Goal: Task Accomplishment & Management: Complete application form

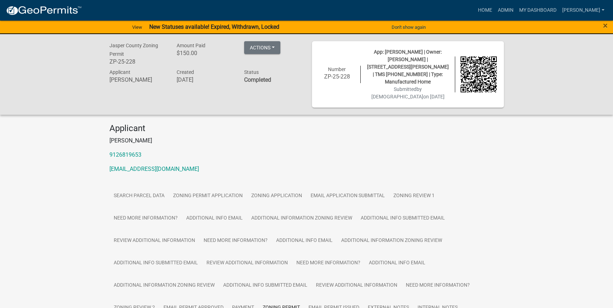
scroll to position [50, 0]
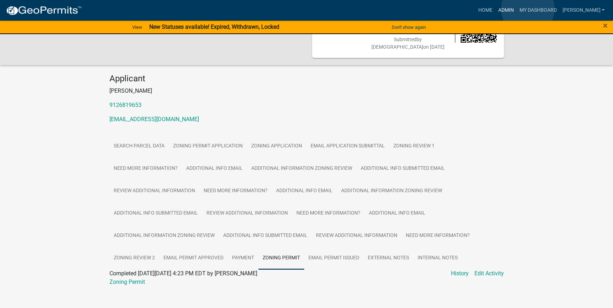
click at [516, 9] on link "Admin" at bounding box center [505, 10] width 21 height 13
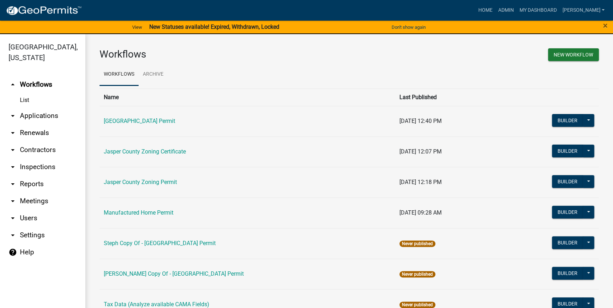
click at [36, 121] on link "arrow_drop_down Applications" at bounding box center [42, 115] width 85 height 17
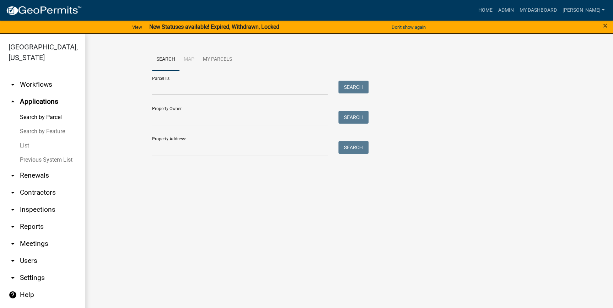
click at [29, 144] on link "List" at bounding box center [42, 146] width 85 height 14
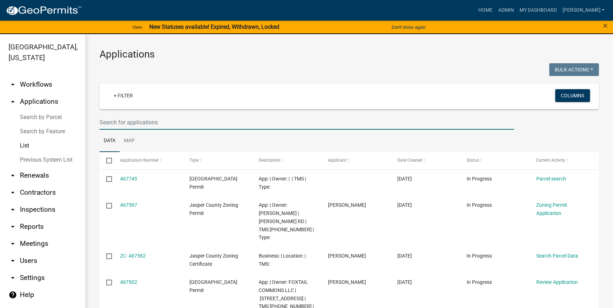
drag, startPoint x: 165, startPoint y: 121, endPoint x: 158, endPoint y: 110, distance: 13.2
click at [165, 121] on input "text" at bounding box center [306, 122] width 414 height 15
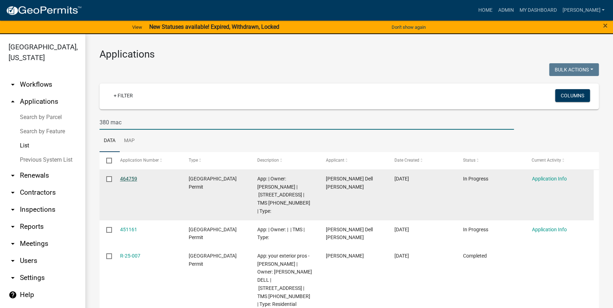
type input "380 mac"
click at [129, 179] on link "464759" at bounding box center [128, 179] width 17 height 6
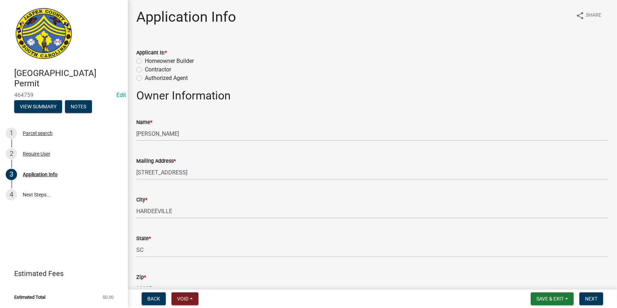
click at [145, 61] on label "Homeowner Builder" at bounding box center [169, 61] width 49 height 9
click at [145, 61] on input "Homeowner Builder" at bounding box center [147, 59] width 5 height 5
radio input "true"
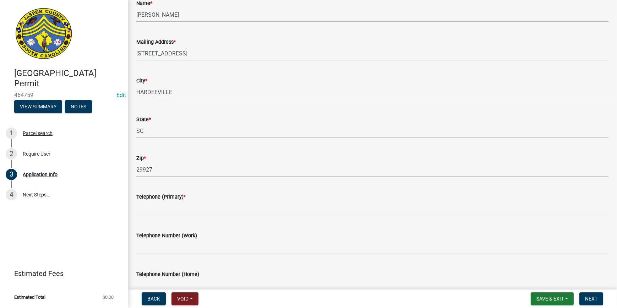
scroll to position [202, 0]
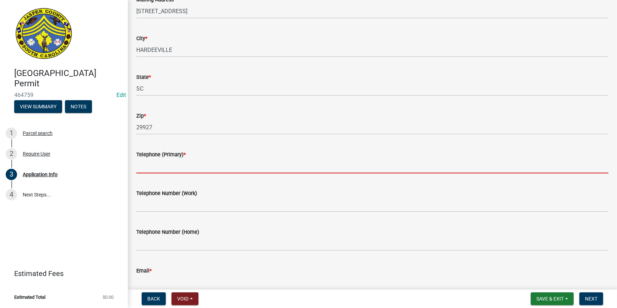
click at [172, 163] on input "Telephone (Primary) *" at bounding box center [372, 166] width 472 height 15
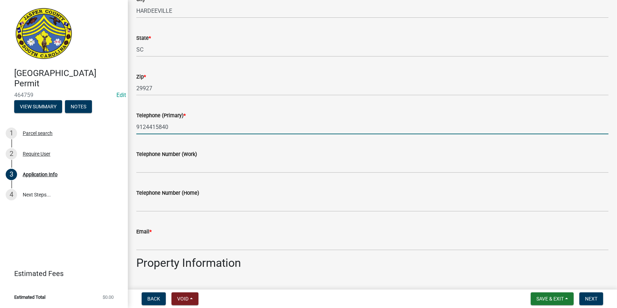
scroll to position [298, 0]
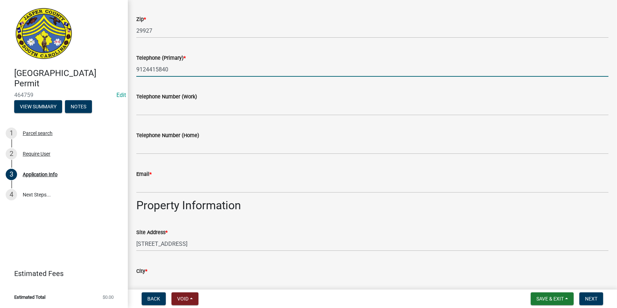
type input "9124415840"
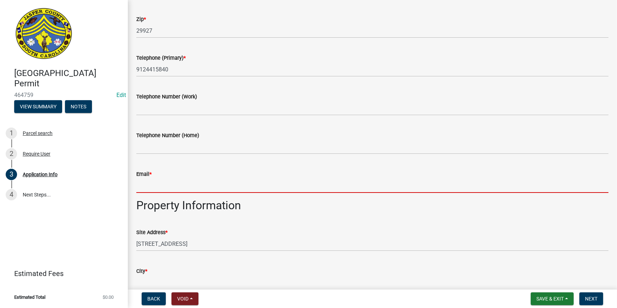
drag, startPoint x: 158, startPoint y: 188, endPoint x: 145, endPoint y: 170, distance: 22.6
click at [159, 186] on input "Email *" at bounding box center [372, 185] width 472 height 15
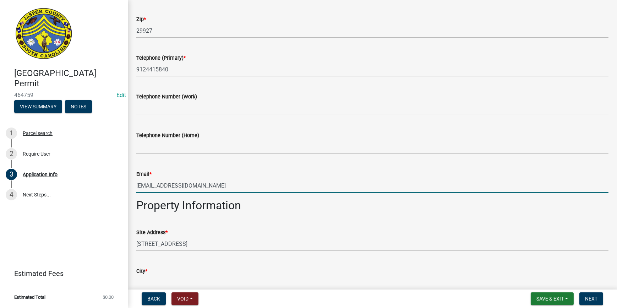
click at [183, 187] on input "medicluci@gmaim.com" at bounding box center [372, 185] width 472 height 15
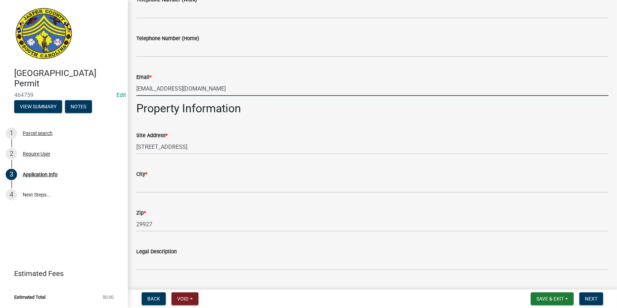
scroll to position [460, 0]
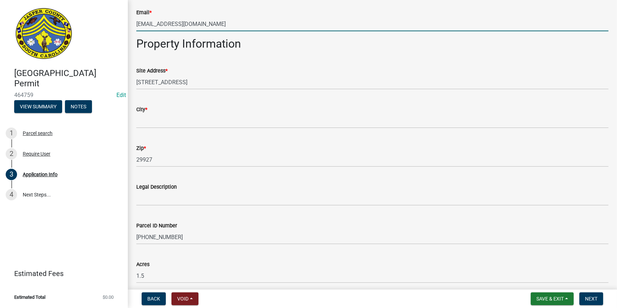
type input "[EMAIL_ADDRESS][DOMAIN_NAME]"
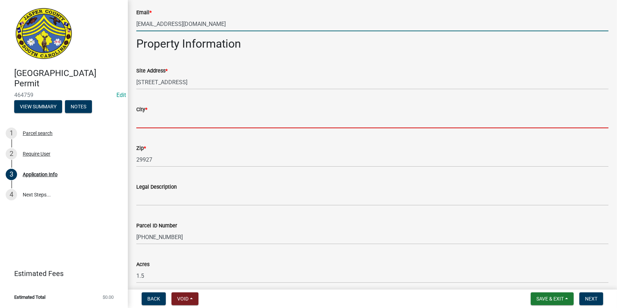
click at [170, 120] on input "City *" at bounding box center [372, 121] width 472 height 15
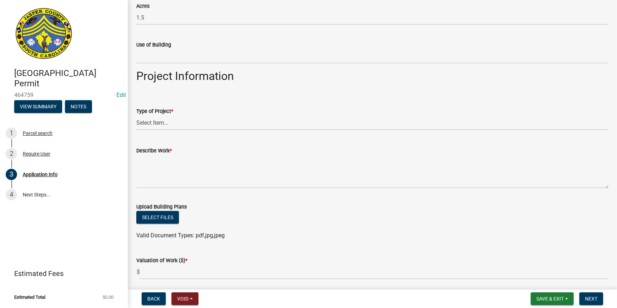
scroll to position [751, 0]
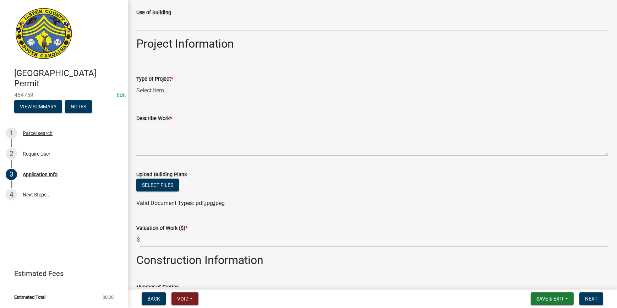
type input "hardeeville"
drag, startPoint x: 327, startPoint y: 106, endPoint x: 330, endPoint y: 87, distance: 19.4
click at [327, 105] on div "Describe Work *" at bounding box center [372, 130] width 472 height 52
click at [160, 90] on select "Select Item... Construction Trailer/Shipping Container Residential Demolition C…" at bounding box center [372, 90] width 472 height 15
click at [136, 83] on select "Select Item... Construction Trailer/Shipping Container Residential Demolition C…" at bounding box center [372, 90] width 472 height 15
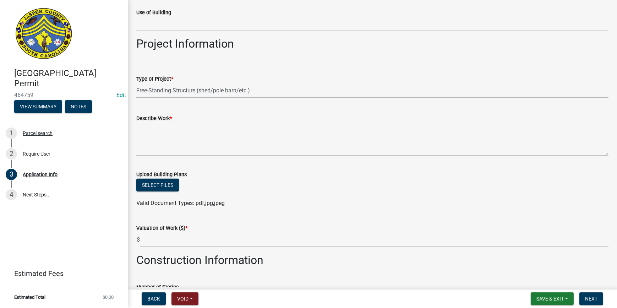
select select "f53fa719-3ff7-48d2-9eb7-3bbc18bb9995"
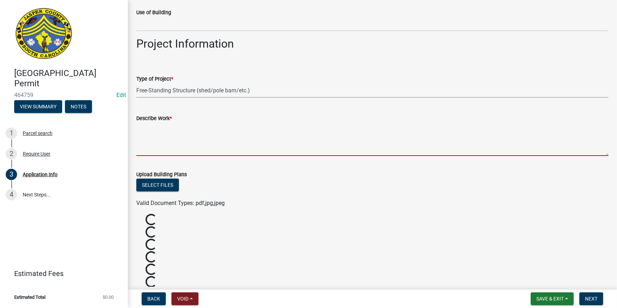
click at [177, 132] on textarea "Describe Work *" at bounding box center [372, 139] width 472 height 33
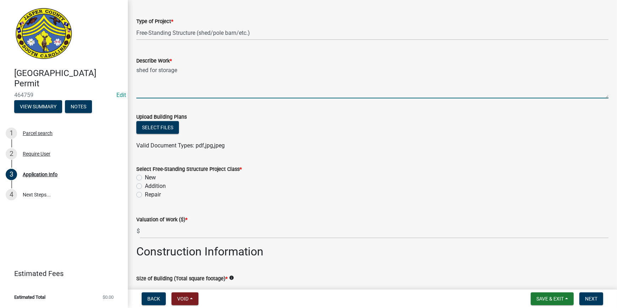
scroll to position [880, 0]
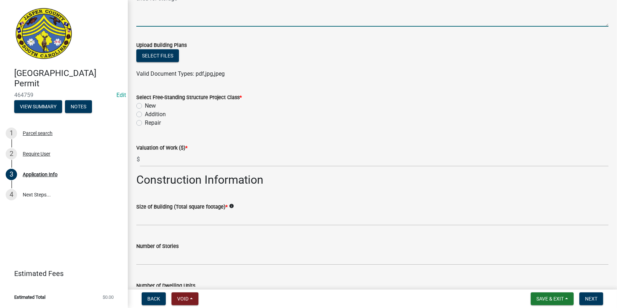
type textarea "shed for storage"
drag, startPoint x: 137, startPoint y: 105, endPoint x: 140, endPoint y: 104, distance: 3.8
click at [145, 105] on label "New" at bounding box center [150, 106] width 11 height 9
click at [145, 105] on input "New" at bounding box center [147, 104] width 5 height 5
radio input "true"
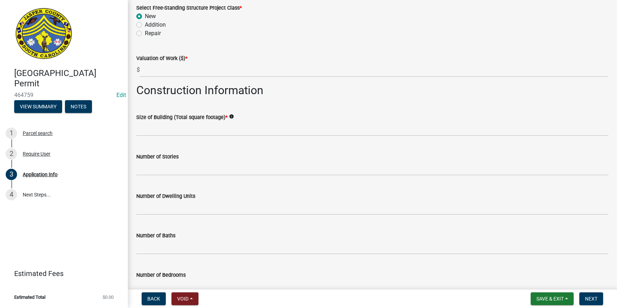
scroll to position [977, 0]
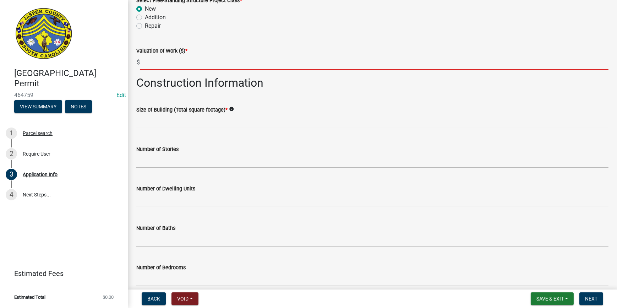
click at [173, 57] on input "text" at bounding box center [374, 62] width 469 height 15
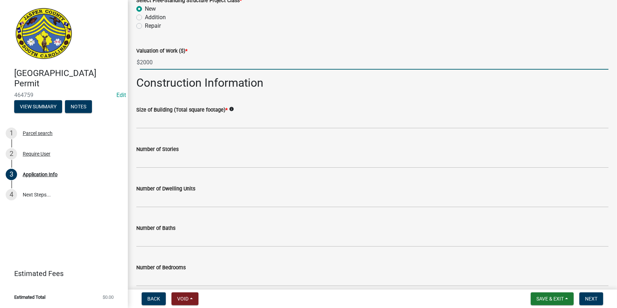
type input "2000"
click at [363, 101] on div "Size of Building (Total square footage) * info" at bounding box center [372, 112] width 472 height 33
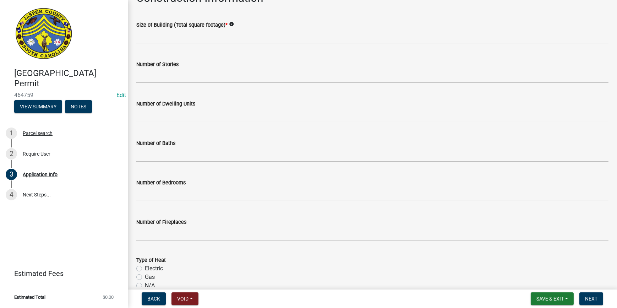
scroll to position [1009, 0]
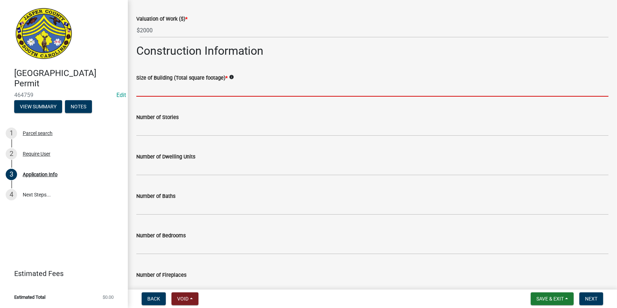
drag, startPoint x: 218, startPoint y: 92, endPoint x: 273, endPoint y: 95, distance: 54.8
click at [218, 92] on input "text" at bounding box center [372, 89] width 472 height 15
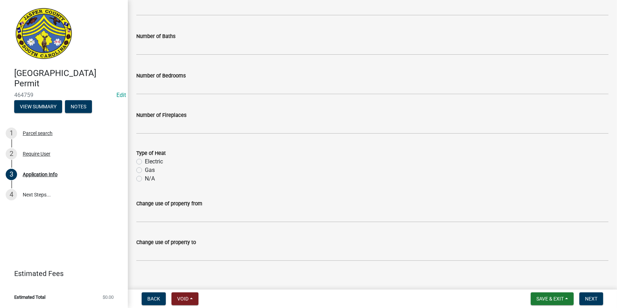
scroll to position [1190, 0]
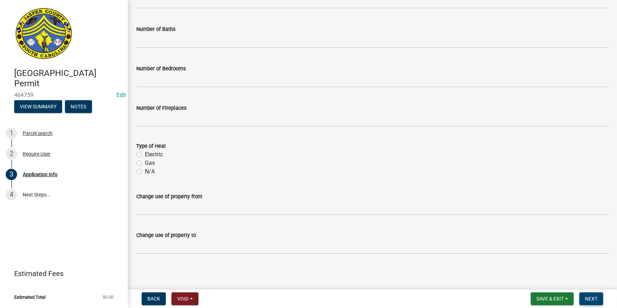
type input "240"
click at [596, 298] on span "Next" at bounding box center [591, 299] width 12 height 6
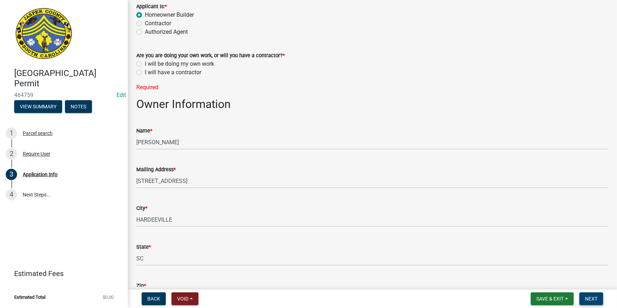
scroll to position [0, 0]
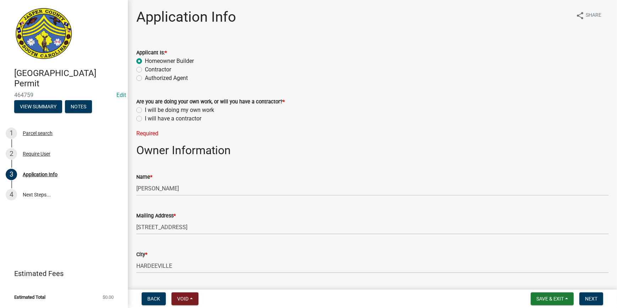
click at [145, 110] on label "I will be doing my own work" at bounding box center [179, 110] width 69 height 9
click at [145, 110] on input "I will be doing my own work" at bounding box center [147, 108] width 5 height 5
radio input "true"
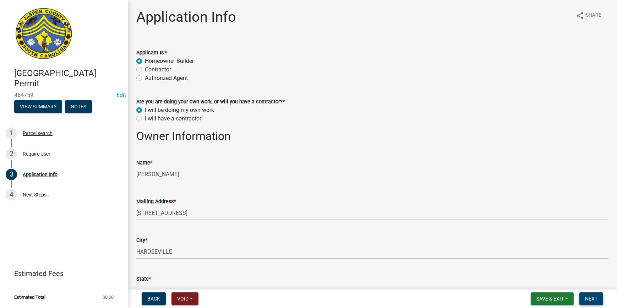
click at [589, 297] on span "Next" at bounding box center [591, 299] width 12 height 6
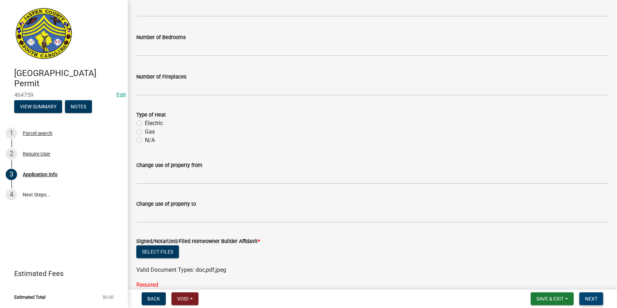
scroll to position [1242, 0]
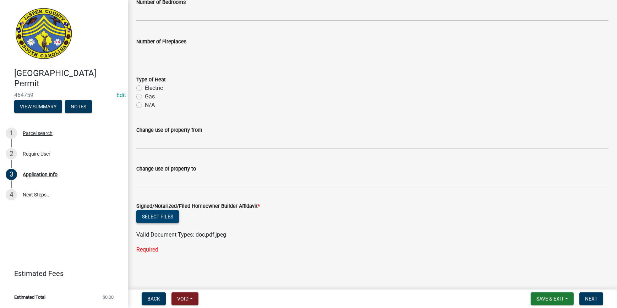
click at [170, 214] on button "Select files" at bounding box center [157, 216] width 43 height 13
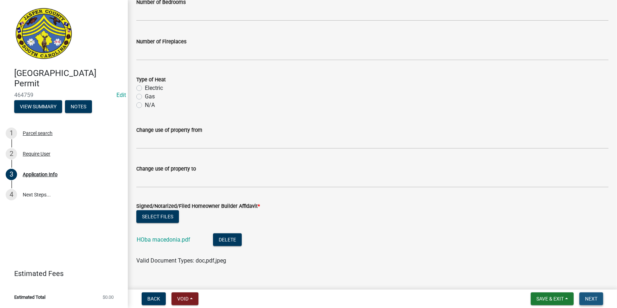
click at [584, 299] on button "Next" at bounding box center [592, 298] width 24 height 13
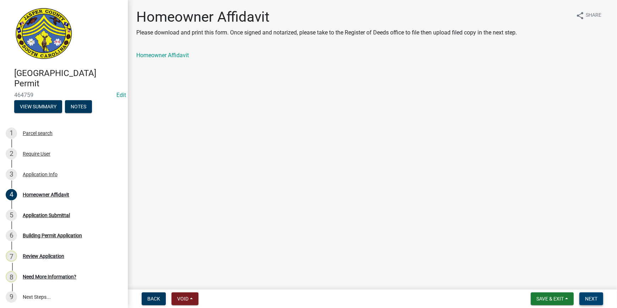
click at [590, 296] on span "Next" at bounding box center [591, 299] width 12 height 6
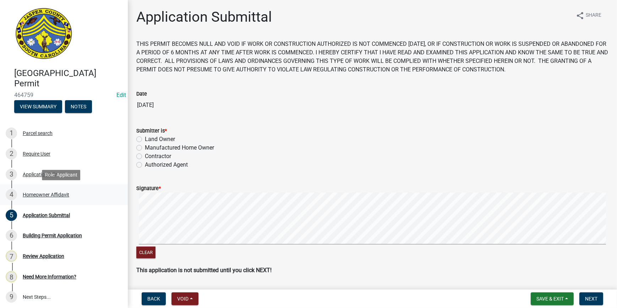
click at [50, 198] on div "4 Homeowner Affidavit" at bounding box center [61, 194] width 111 height 11
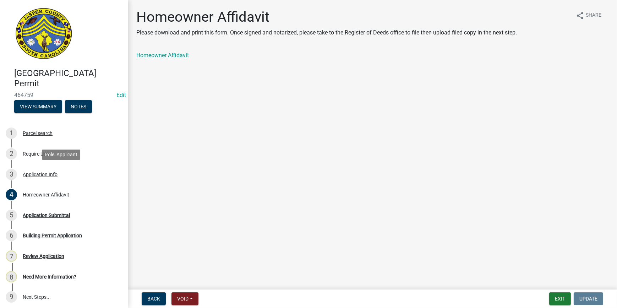
click at [57, 177] on div "3 Application Info" at bounding box center [61, 174] width 111 height 11
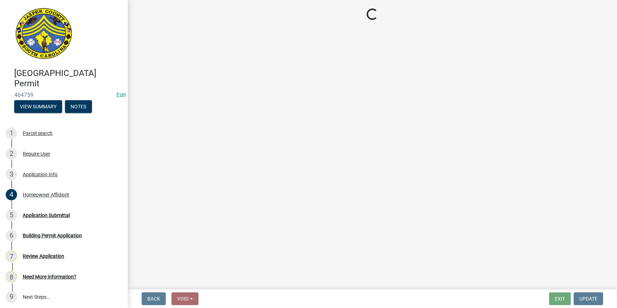
select select "f53fa719-3ff7-48d2-9eb7-3bbc18bb9995"
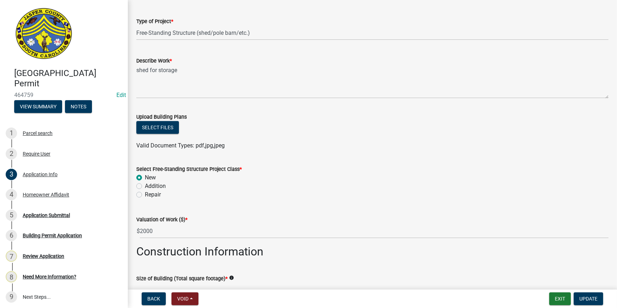
scroll to position [839, 0]
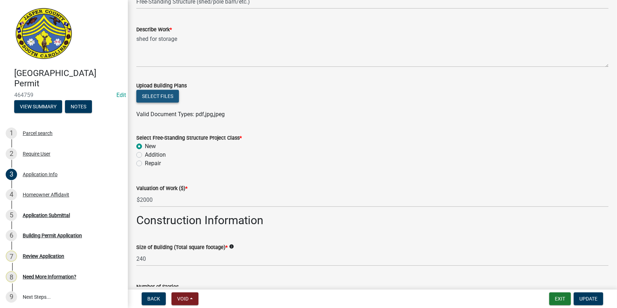
click at [157, 99] on button "Select files" at bounding box center [157, 96] width 43 height 13
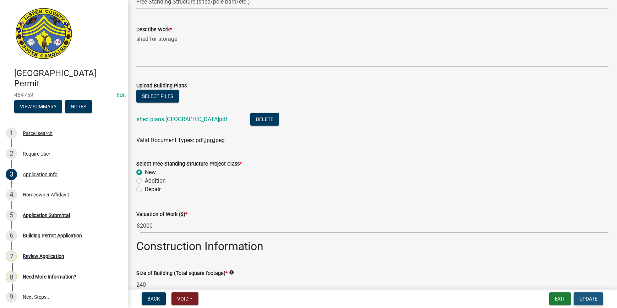
click at [598, 293] on button "Update" at bounding box center [588, 298] width 29 height 13
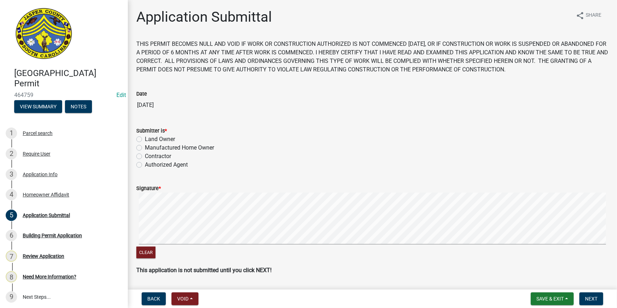
click at [145, 138] on label "Land Owner" at bounding box center [160, 139] width 30 height 9
click at [145, 138] on input "Land Owner" at bounding box center [147, 137] width 5 height 5
radio input "true"
click at [145, 138] on label "Land Owner" at bounding box center [160, 139] width 30 height 9
click at [145, 138] on input "Land Owner" at bounding box center [147, 137] width 5 height 5
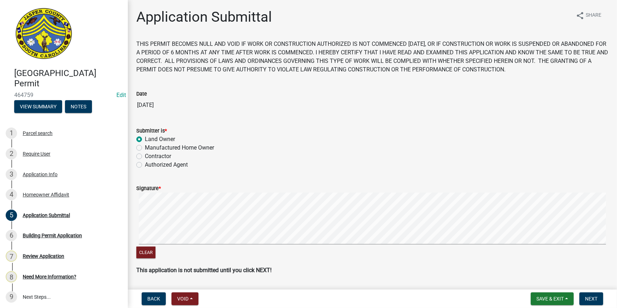
click at [248, 271] on wm-data-entity-input-list "THIS PERMIT BECOMES NULL AND VOID IF WORK OR CONSTRUCTION AUTHORIZED IS NOT COM…" at bounding box center [372, 160] width 472 height 240
click at [243, 263] on wm-data-entity-input-list "THIS PERMIT BECOMES NULL AND VOID IF WORK OR CONSTRUCTION AUTHORIZED IS NOT COM…" at bounding box center [372, 160] width 472 height 240
click at [247, 245] on signature-pad at bounding box center [372, 220] width 472 height 54
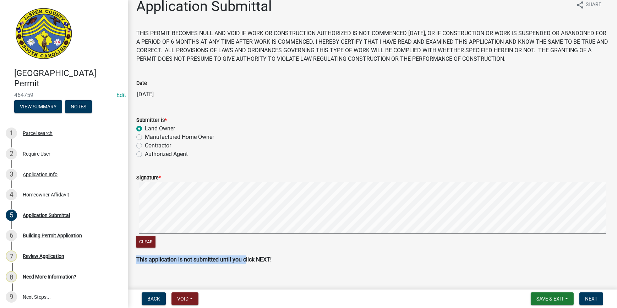
scroll to position [21, 0]
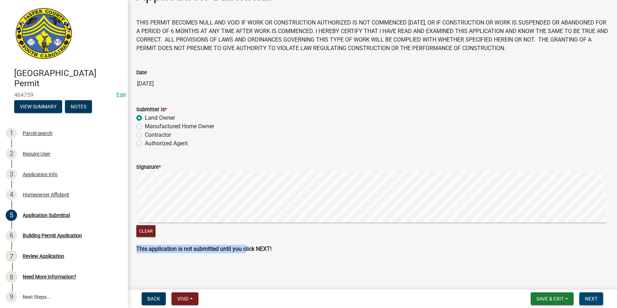
click at [590, 299] on span "Next" at bounding box center [591, 299] width 12 height 6
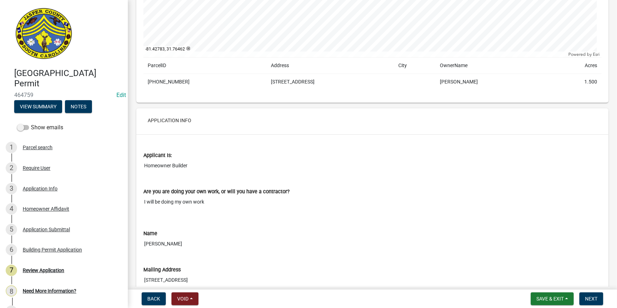
scroll to position [291, 0]
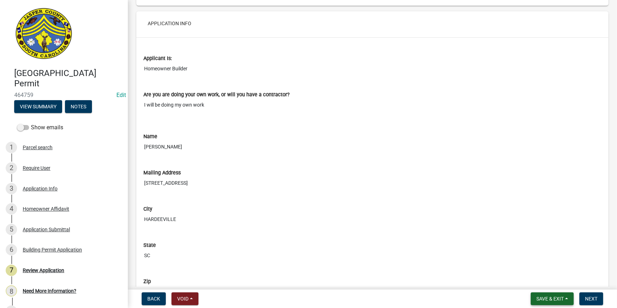
click at [549, 297] on span "Save & Exit" at bounding box center [550, 299] width 27 height 6
click at [542, 286] on button "Save & Exit" at bounding box center [545, 280] width 57 height 17
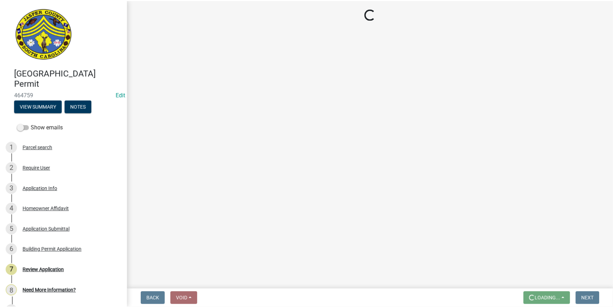
scroll to position [0, 0]
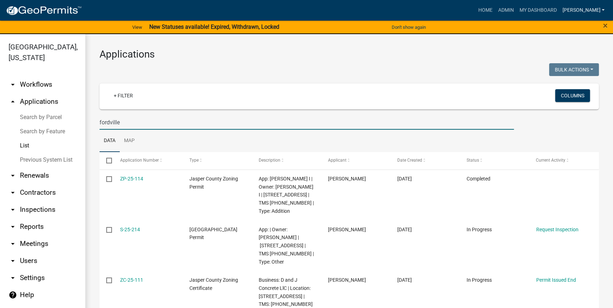
click at [593, 13] on link "[PERSON_NAME]" at bounding box center [583, 10] width 48 height 13
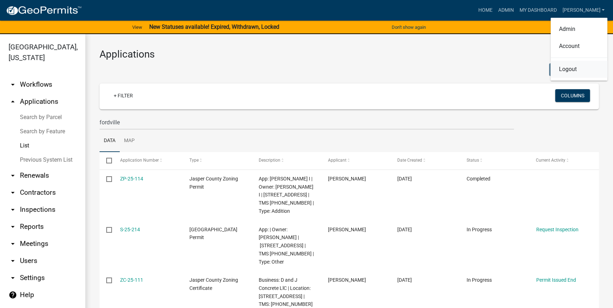
click at [575, 71] on link "Logout" at bounding box center [578, 69] width 57 height 17
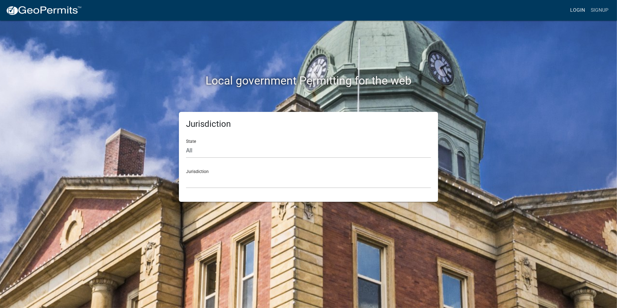
click at [581, 12] on link "Login" at bounding box center [578, 10] width 21 height 13
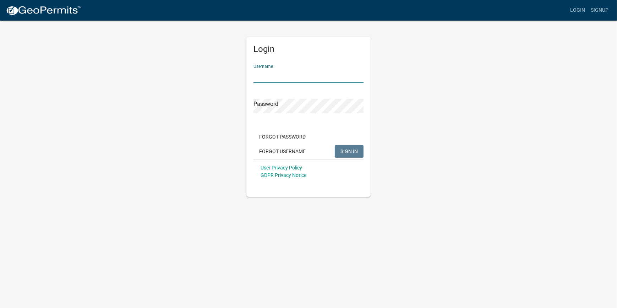
click at [348, 81] on input "Username" at bounding box center [309, 76] width 110 height 15
click at [351, 152] on span "SIGN IN" at bounding box center [349, 151] width 17 height 6
click at [281, 76] on input "medicluci" at bounding box center [309, 76] width 110 height 15
click at [306, 78] on input "medicluci" at bounding box center [309, 76] width 110 height 15
type input "m"
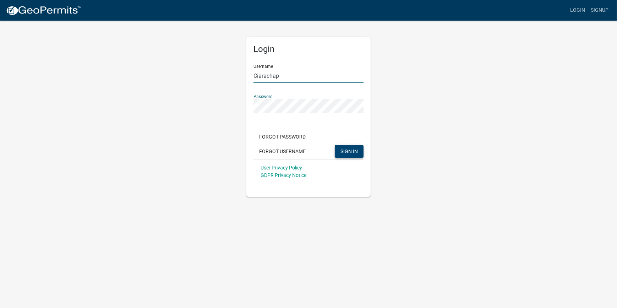
click at [293, 78] on input "Ciarachap" at bounding box center [309, 76] width 110 height 15
type input "[PERSON_NAME]"
click at [353, 154] on span "SIGN IN" at bounding box center [349, 151] width 17 height 6
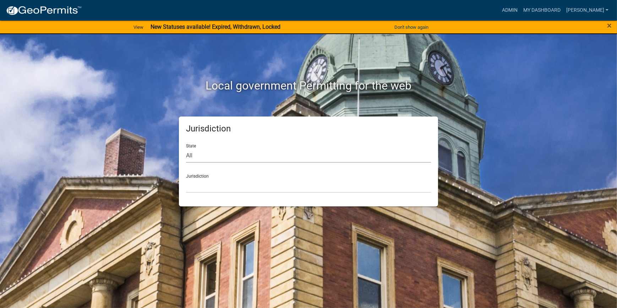
click at [248, 157] on select "All Colorado Georgia Indiana Iowa Kansas Minnesota Ohio South Carolina Wisconsin" at bounding box center [308, 155] width 245 height 15
select select "South Carolina"
click at [186, 148] on select "All Colorado Georgia Indiana Iowa Kansas Minnesota Ohio South Carolina Wisconsin" at bounding box center [308, 155] width 245 height 15
click at [212, 189] on select "Abbeville County, South Carolina Jasper County, South Carolina" at bounding box center [308, 185] width 245 height 15
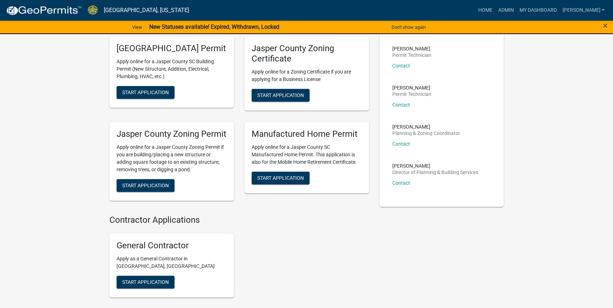
scroll to position [161, 0]
click at [147, 188] on span "Start Application" at bounding box center [145, 185] width 47 height 6
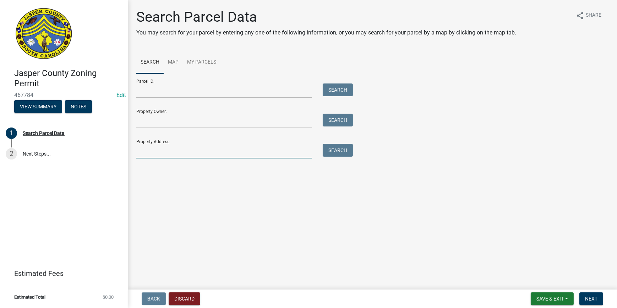
click at [159, 157] on input "Property Address:" at bounding box center [224, 151] width 176 height 15
click at [338, 153] on button "Search" at bounding box center [338, 150] width 30 height 13
click at [229, 157] on input "308 macedonia" at bounding box center [224, 151] width 176 height 15
type input "3"
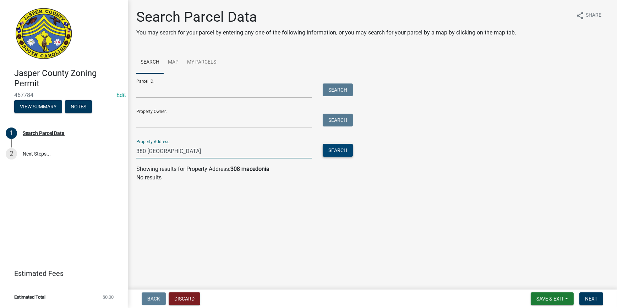
type input "380 macedonia"
click at [337, 149] on button "Search" at bounding box center [338, 150] width 30 height 13
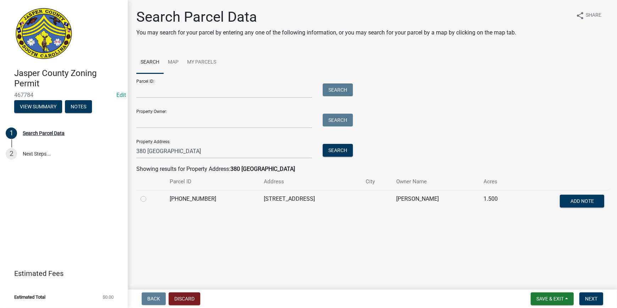
click at [149, 195] on label at bounding box center [149, 195] width 0 height 0
click at [149, 199] on input "radio" at bounding box center [151, 197] width 5 height 5
radio input "true"
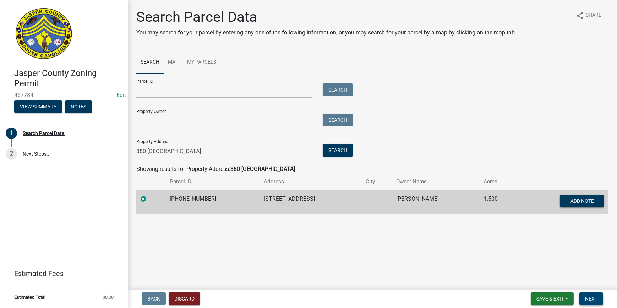
click at [590, 301] on span "Next" at bounding box center [591, 299] width 12 height 6
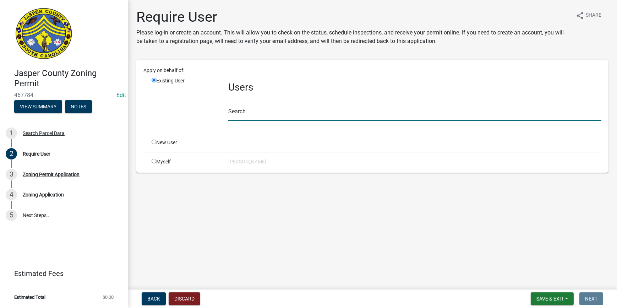
drag, startPoint x: 278, startPoint y: 115, endPoint x: 278, endPoint y: 110, distance: 5.0
click at [278, 115] on input "text" at bounding box center [414, 113] width 373 height 15
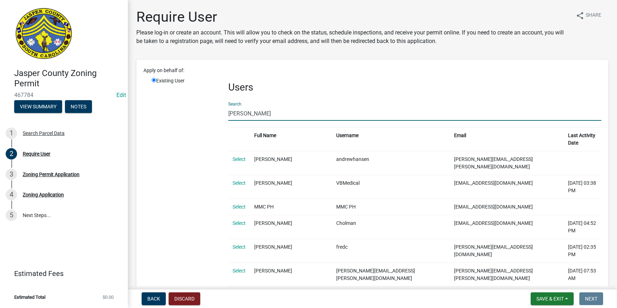
type input "medicluc"
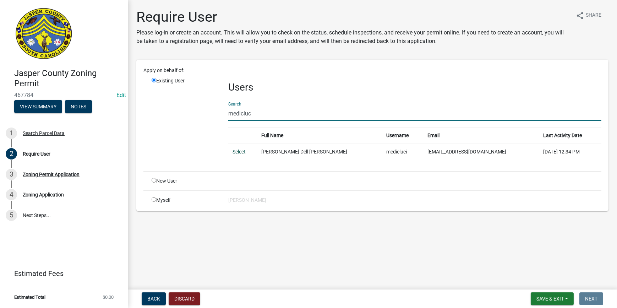
click at [240, 150] on link "Select" at bounding box center [239, 152] width 13 height 6
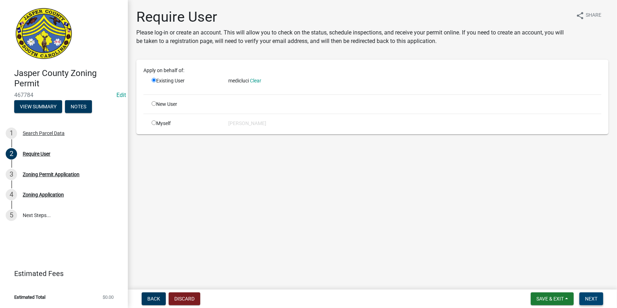
click at [587, 298] on span "Next" at bounding box center [591, 299] width 12 height 6
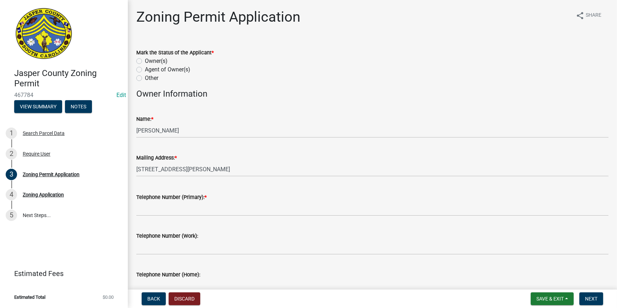
click at [145, 60] on label "Owner(s)" at bounding box center [156, 61] width 23 height 9
click at [145, 60] on input "Owner(s)" at bounding box center [147, 59] width 5 height 5
radio input "true"
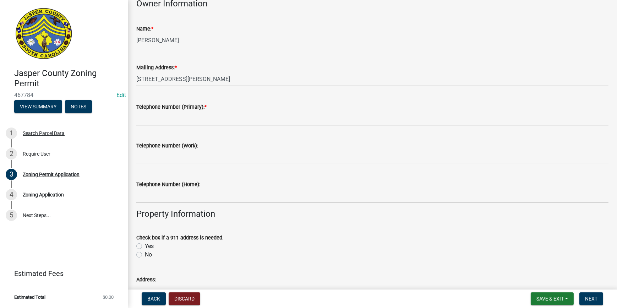
scroll to position [97, 0]
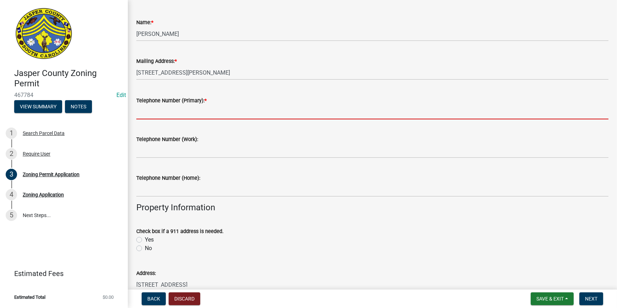
click at [193, 113] on input "Telephone Number (Primary): *" at bounding box center [372, 112] width 472 height 15
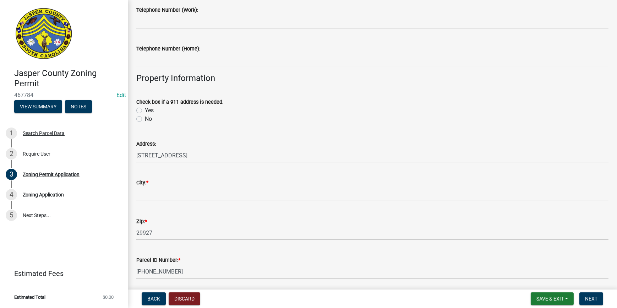
type input "9124415840"
click at [322, 104] on div "Check box if a 911 address is needed." at bounding box center [372, 102] width 472 height 9
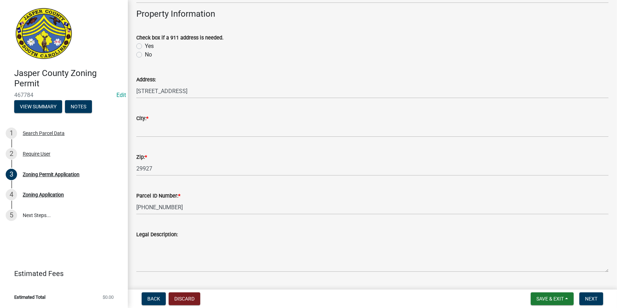
scroll to position [291, 0]
click at [145, 54] on label "No" at bounding box center [148, 54] width 7 height 9
click at [145, 54] on input "No" at bounding box center [147, 52] width 5 height 5
radio input "true"
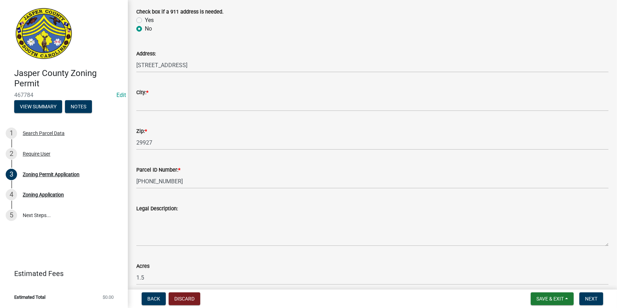
scroll to position [355, 0]
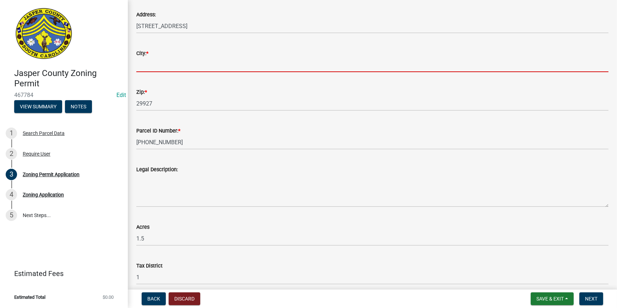
click at [172, 67] on input "City: *" at bounding box center [372, 65] width 472 height 15
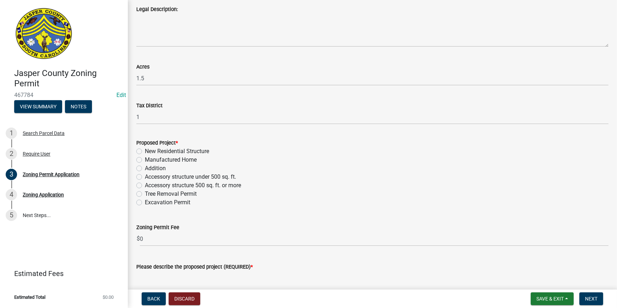
scroll to position [549, 0]
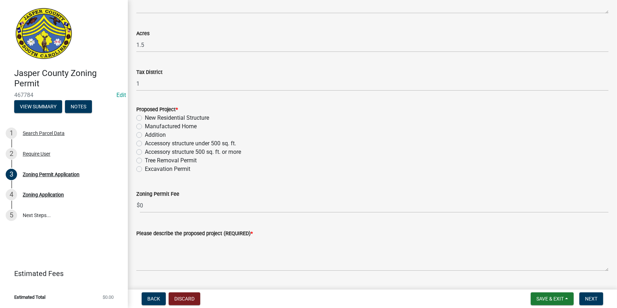
type input "hardeeville"
click at [350, 142] on div "Accessory structure under 500 sq. ft." at bounding box center [372, 143] width 472 height 9
click at [145, 142] on label "Accessory structure under 500 sq. ft." at bounding box center [190, 143] width 91 height 9
click at [145, 142] on input "Accessory structure under 500 sq. ft." at bounding box center [147, 141] width 5 height 5
radio input "true"
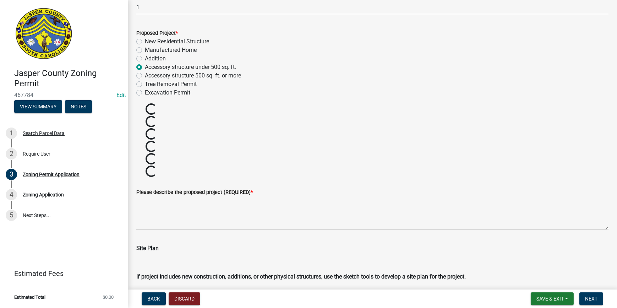
scroll to position [646, 0]
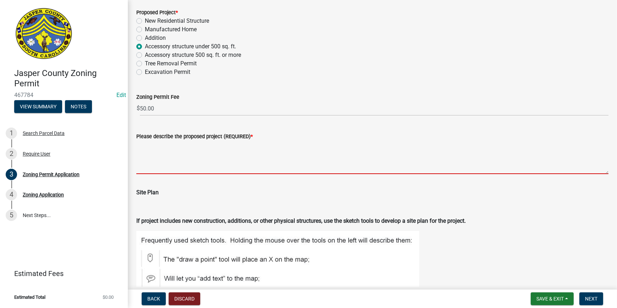
click at [151, 156] on textarea "Please describe the proposed project (REQUIRED) *" at bounding box center [372, 157] width 472 height 33
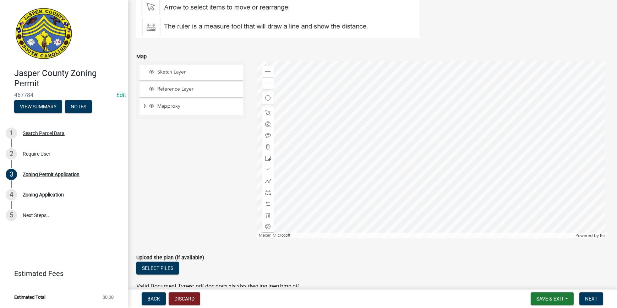
scroll to position [936, 0]
type textarea "shed for storage"
click at [265, 69] on span at bounding box center [268, 72] width 6 height 6
click at [451, 129] on div at bounding box center [433, 149] width 352 height 178
click at [146, 271] on button "Select files" at bounding box center [157, 267] width 43 height 13
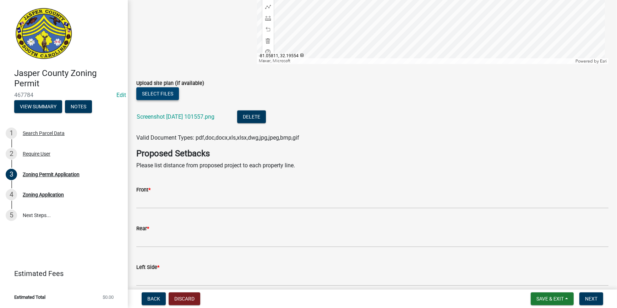
scroll to position [1130, 0]
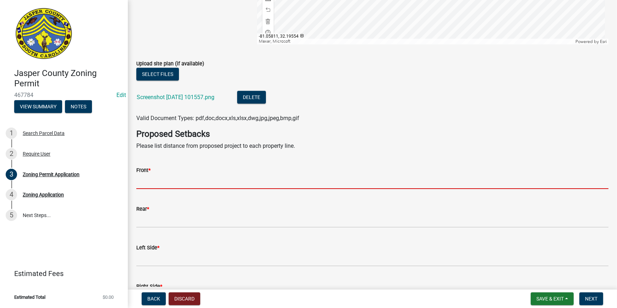
click at [148, 184] on input "Front *" at bounding box center [372, 181] width 472 height 15
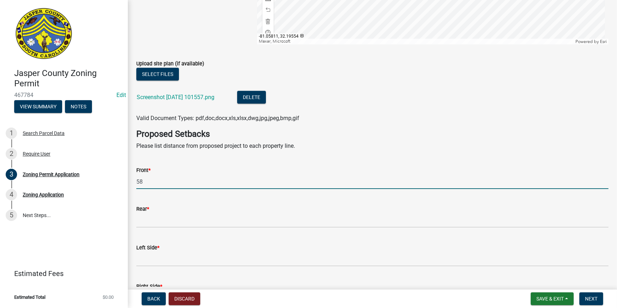
type input "58"
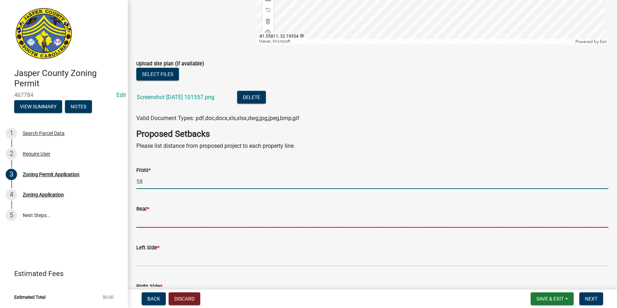
click at [146, 223] on input "Rear *" at bounding box center [372, 220] width 472 height 15
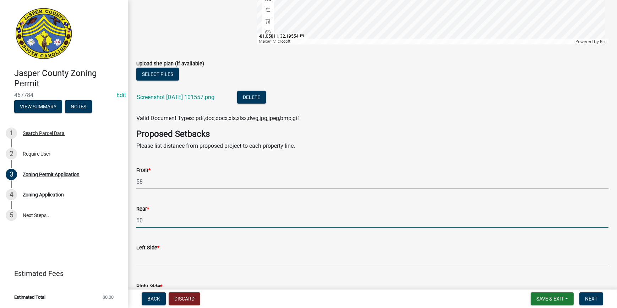
type input "60"
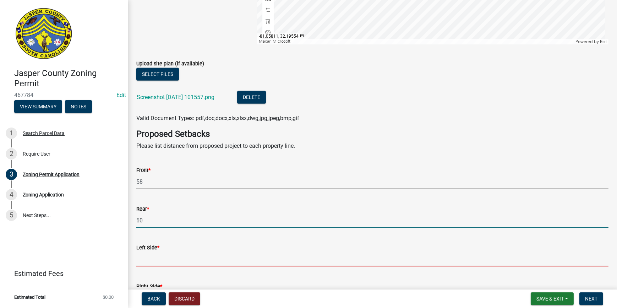
click at [139, 260] on input "Left Side *" at bounding box center [372, 259] width 472 height 15
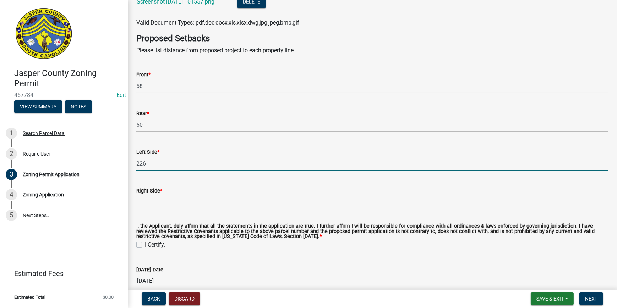
scroll to position [1227, 0]
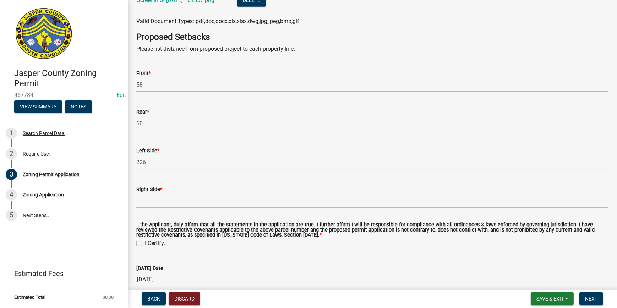
type input "226"
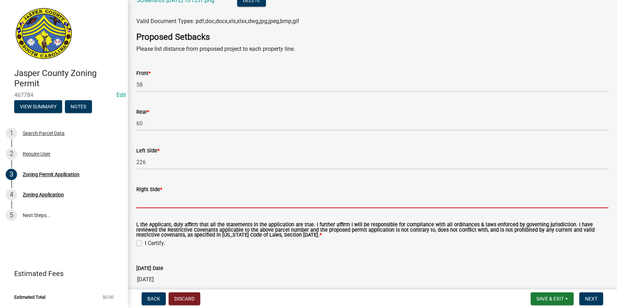
click at [152, 203] on input "Right Side *" at bounding box center [372, 201] width 472 height 15
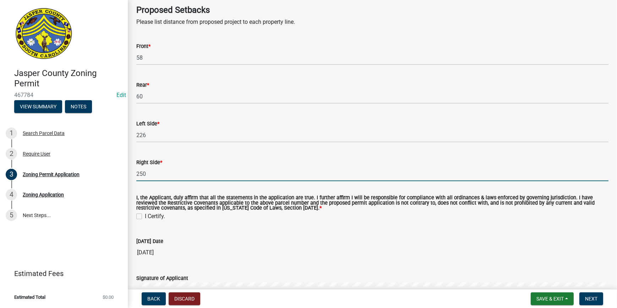
scroll to position [1291, 0]
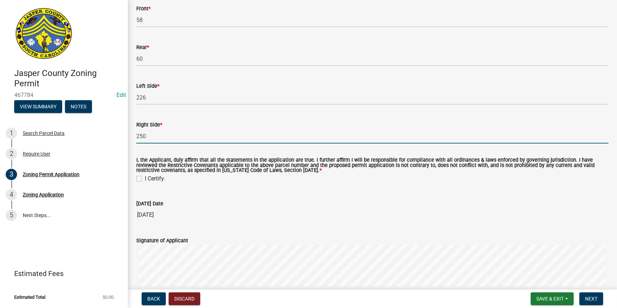
type input "250"
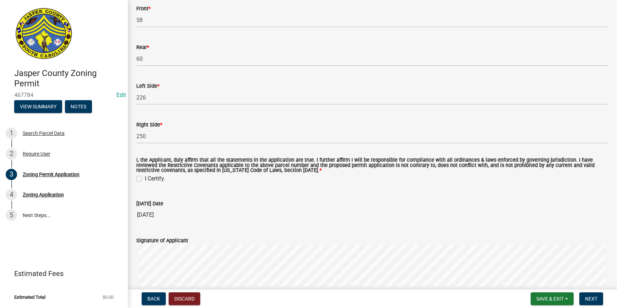
click at [145, 180] on label "I Certify." at bounding box center [155, 178] width 20 height 9
click at [145, 179] on input "I Certify." at bounding box center [147, 176] width 5 height 5
checkbox input "true"
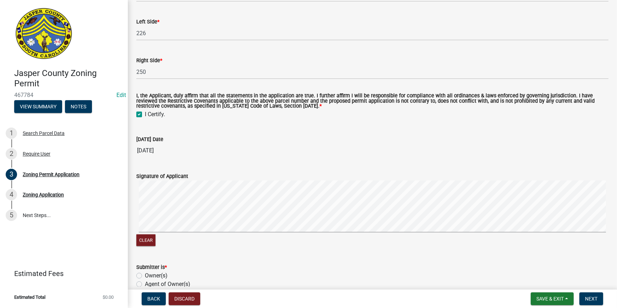
scroll to position [1356, 0]
click at [222, 249] on wm-data-entity-input "Signature of Applicant Clear" at bounding box center [372, 208] width 472 height 91
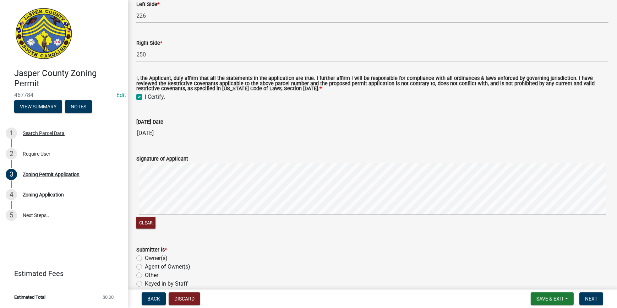
scroll to position [1408, 0]
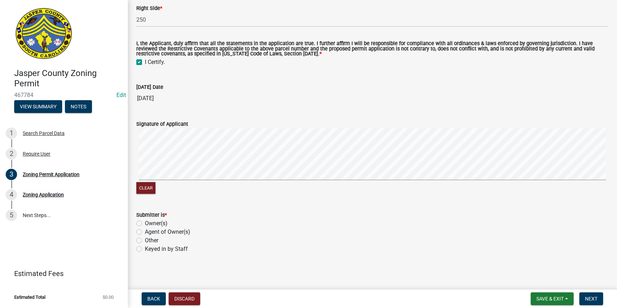
click at [145, 222] on label "Owner(s)" at bounding box center [156, 223] width 23 height 9
click at [145, 222] on input "Owner(s)" at bounding box center [147, 221] width 5 height 5
radio input "true"
click at [597, 300] on span "Next" at bounding box center [591, 299] width 12 height 6
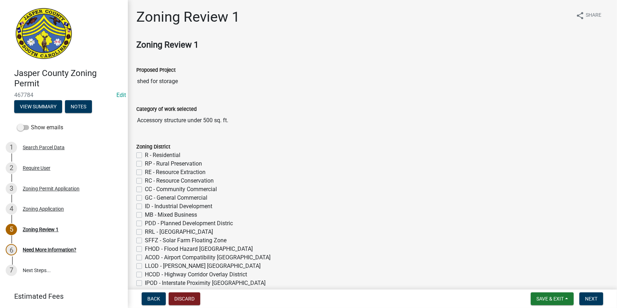
click at [145, 157] on label "R - Residential" at bounding box center [163, 155] width 36 height 9
click at [145, 156] on input "R - Residential" at bounding box center [147, 153] width 5 height 5
checkbox input "true"
checkbox input "false"
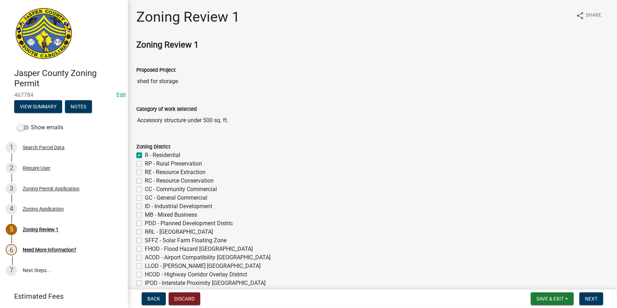
checkbox input "false"
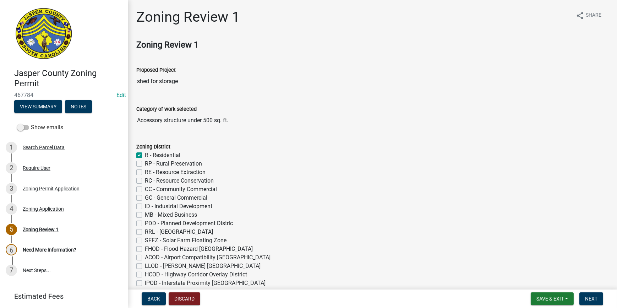
checkbox input "false"
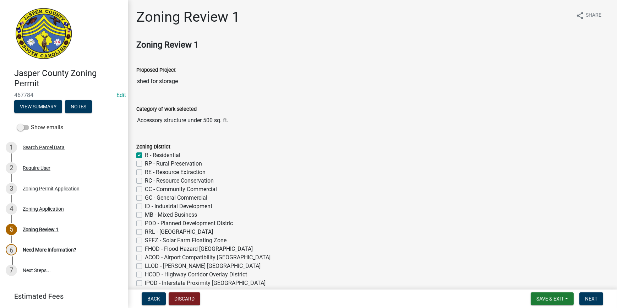
checkbox input "false"
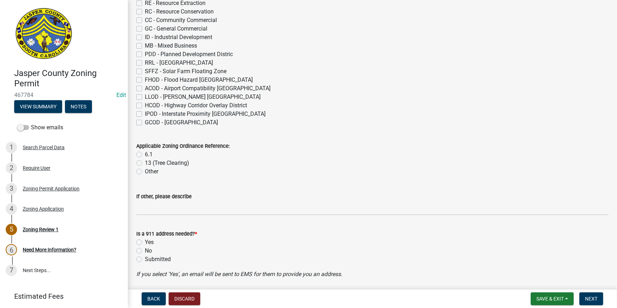
scroll to position [226, 0]
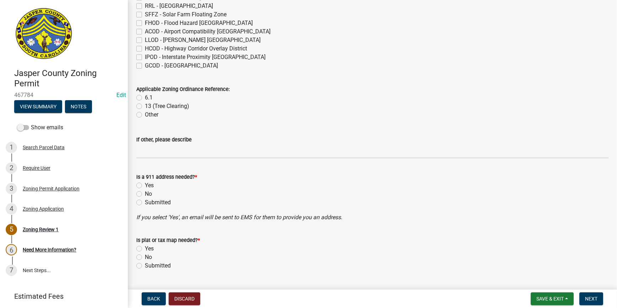
click at [145, 97] on label "6.1" at bounding box center [149, 97] width 8 height 9
click at [145, 97] on input "6.1" at bounding box center [147, 95] width 5 height 5
radio input "true"
click at [145, 194] on label "No" at bounding box center [148, 194] width 7 height 9
click at [145, 194] on input "No" at bounding box center [147, 192] width 5 height 5
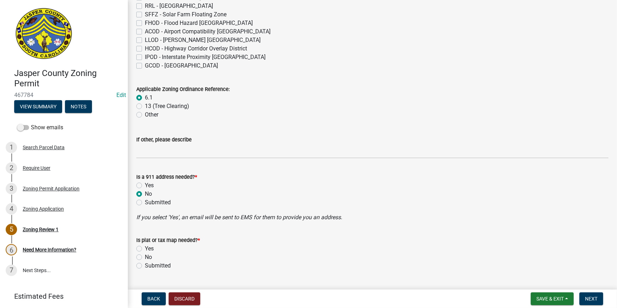
radio input "true"
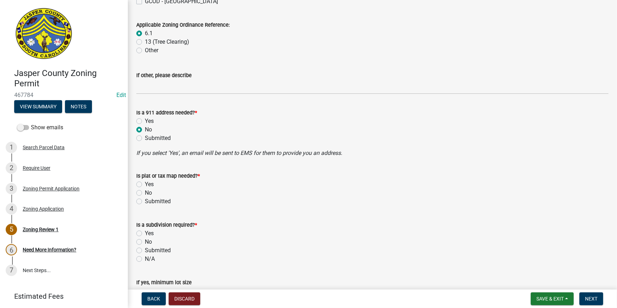
scroll to position [291, 0]
click at [145, 190] on label "No" at bounding box center [148, 192] width 7 height 9
click at [145, 190] on input "No" at bounding box center [147, 190] width 5 height 5
radio input "true"
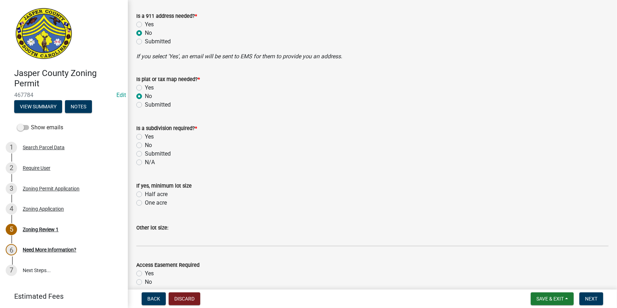
scroll to position [387, 0]
click at [145, 145] on label "No" at bounding box center [148, 145] width 7 height 9
click at [145, 145] on input "No" at bounding box center [147, 143] width 5 height 5
radio input "true"
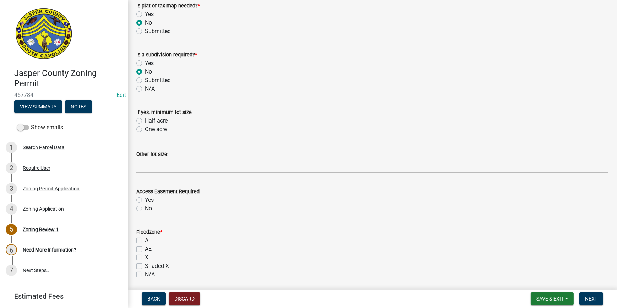
scroll to position [484, 0]
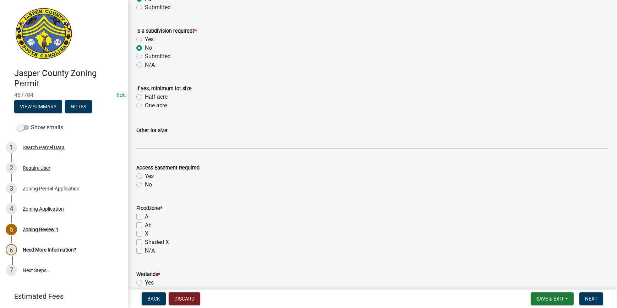
click at [145, 182] on label "No" at bounding box center [148, 184] width 7 height 9
click at [145, 182] on input "No" at bounding box center [147, 182] width 5 height 5
radio input "true"
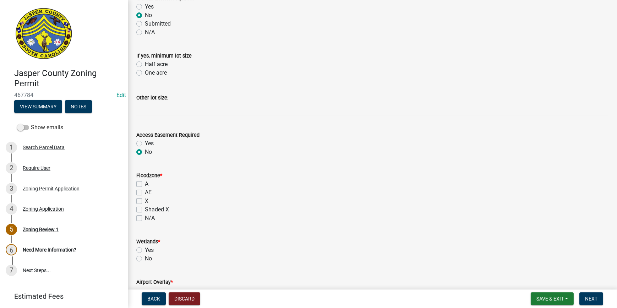
scroll to position [581, 0]
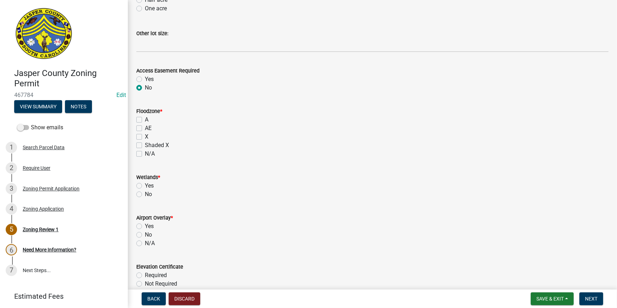
click at [145, 135] on label "X" at bounding box center [147, 136] width 4 height 9
click at [145, 135] on input "X" at bounding box center [147, 134] width 5 height 5
checkbox input "true"
checkbox input "false"
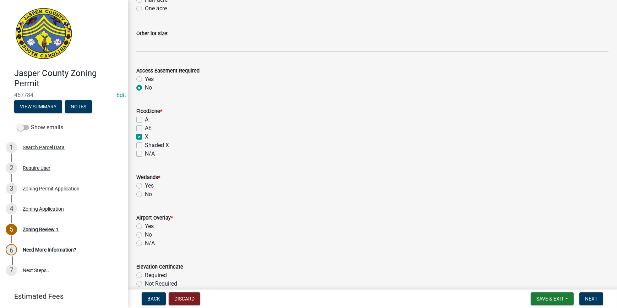
checkbox input "true"
checkbox input "false"
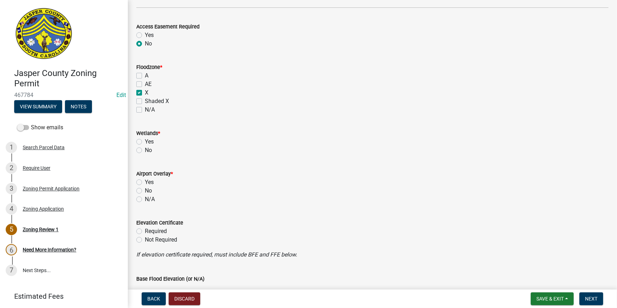
scroll to position [678, 0]
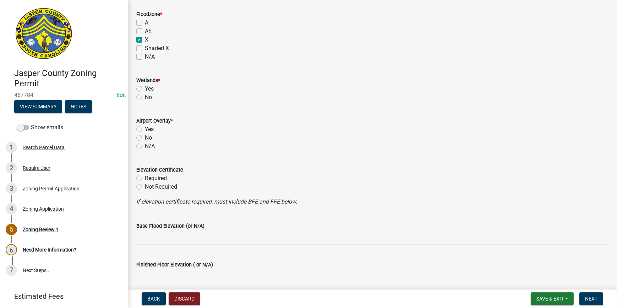
click at [145, 98] on label "No" at bounding box center [148, 97] width 7 height 9
click at [145, 98] on input "No" at bounding box center [147, 95] width 5 height 5
radio input "true"
click at [145, 135] on label "No" at bounding box center [148, 138] width 7 height 9
click at [145, 135] on input "No" at bounding box center [147, 136] width 5 height 5
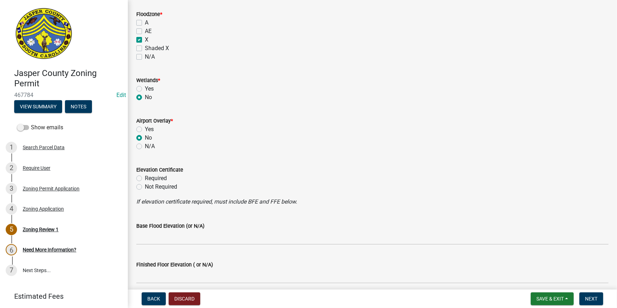
radio input "true"
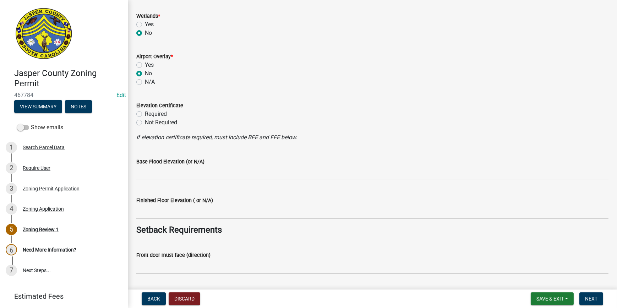
click at [145, 122] on label "Not Required" at bounding box center [161, 122] width 32 height 9
click at [145, 122] on input "Not Required" at bounding box center [147, 120] width 5 height 5
radio input "true"
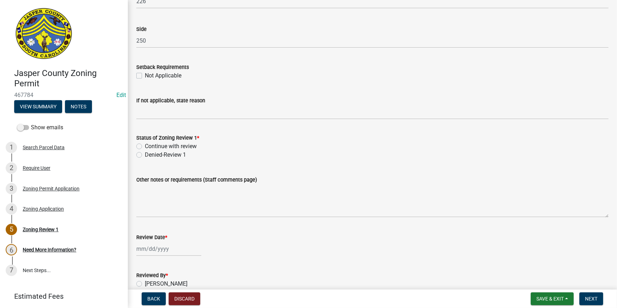
scroll to position [1130, 0]
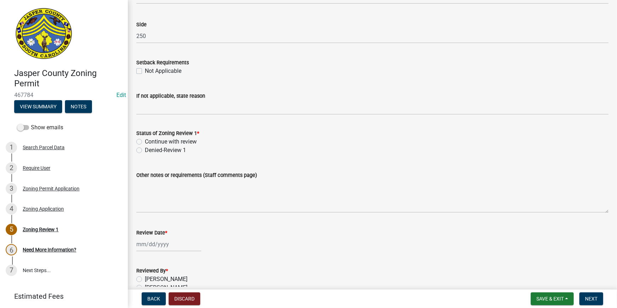
click at [145, 141] on label "Continue with review" at bounding box center [171, 141] width 52 height 9
click at [145, 141] on input "Continue with review" at bounding box center [147, 139] width 5 height 5
radio input "true"
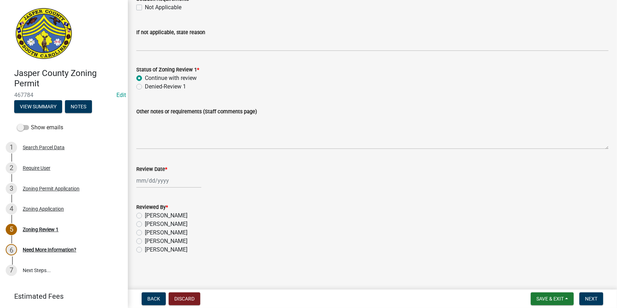
scroll to position [1194, 0]
click at [152, 179] on div at bounding box center [168, 180] width 65 height 15
select select "8"
select select "2025"
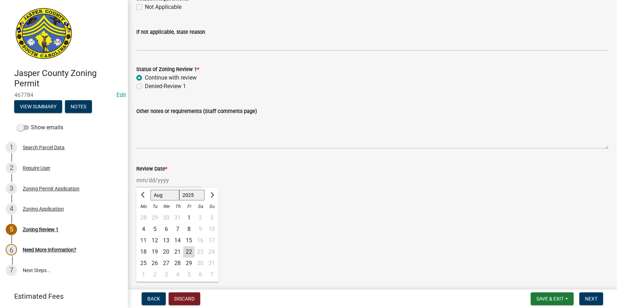
click at [186, 249] on div "22" at bounding box center [188, 251] width 11 height 11
type input "[DATE]"
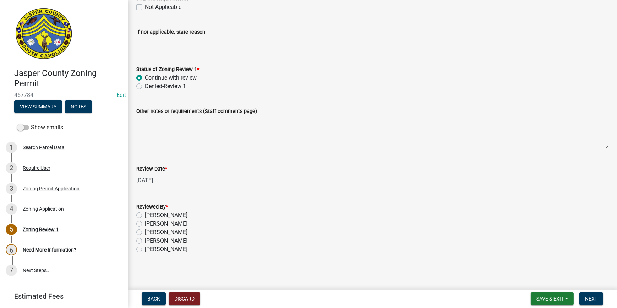
click at [145, 213] on label "[PERSON_NAME]" at bounding box center [166, 215] width 43 height 9
click at [145, 213] on input "[PERSON_NAME]" at bounding box center [147, 213] width 5 height 5
radio input "true"
click at [594, 296] on span "Next" at bounding box center [591, 299] width 12 height 6
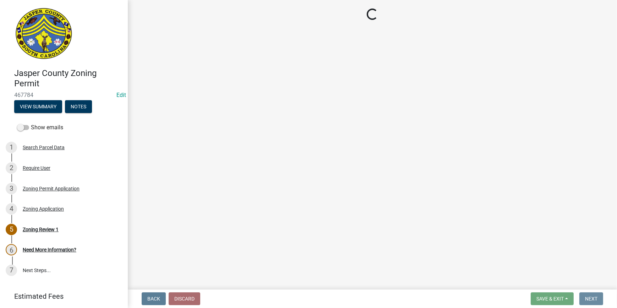
scroll to position [0, 0]
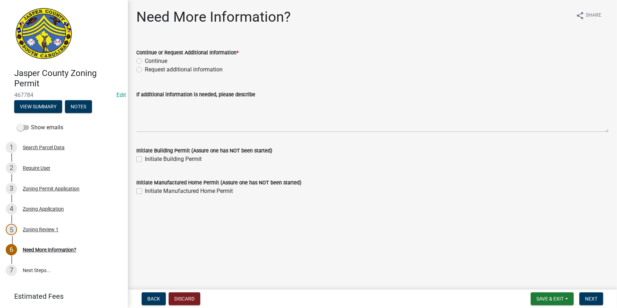
click at [138, 57] on div "Continue" at bounding box center [372, 61] width 472 height 9
click at [145, 62] on label "Continue" at bounding box center [156, 61] width 22 height 9
click at [145, 61] on input "Continue" at bounding box center [147, 59] width 5 height 5
radio input "true"
click at [591, 302] on span "Next" at bounding box center [591, 299] width 12 height 6
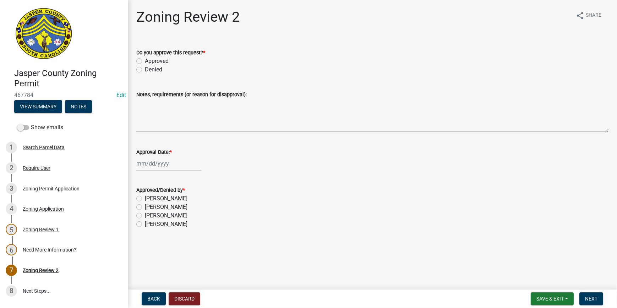
click at [145, 60] on label "Approved" at bounding box center [157, 61] width 24 height 9
click at [145, 60] on input "Approved" at bounding box center [147, 59] width 5 height 5
radio input "true"
click at [147, 164] on div at bounding box center [168, 163] width 65 height 15
select select "8"
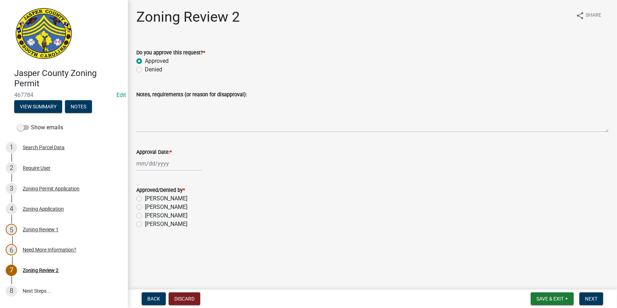
select select "2025"
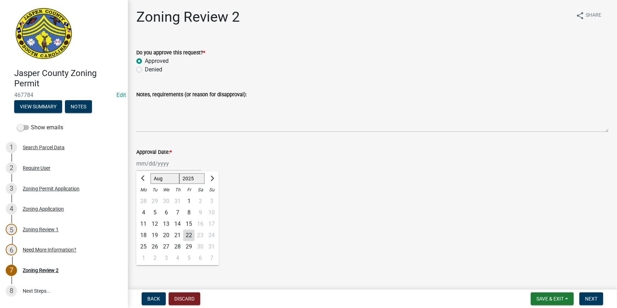
click at [185, 235] on div "22" at bounding box center [188, 235] width 11 height 11
type input "[DATE]"
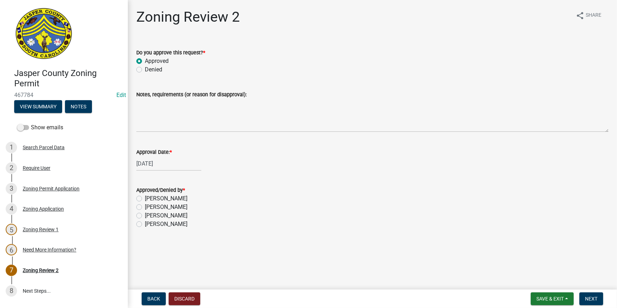
drag, startPoint x: 139, startPoint y: 224, endPoint x: 164, endPoint y: 231, distance: 26.5
click at [145, 224] on label "[PERSON_NAME]" at bounding box center [166, 224] width 43 height 9
click at [145, 224] on input "[PERSON_NAME]" at bounding box center [147, 222] width 5 height 5
radio input "true"
click at [595, 301] on span "Next" at bounding box center [591, 299] width 12 height 6
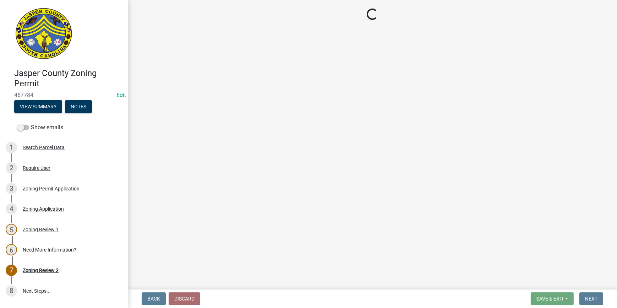
select select "3: 3"
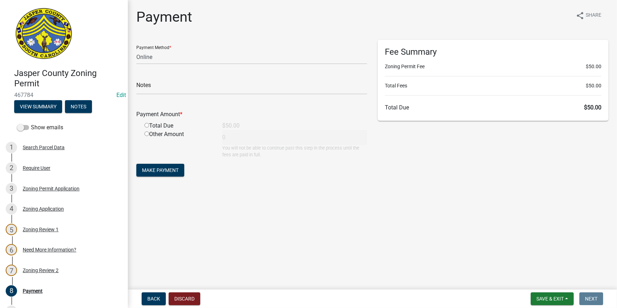
click at [143, 123] on div "Total Due" at bounding box center [178, 125] width 78 height 9
click at [145, 124] on input "radio" at bounding box center [147, 125] width 5 height 5
radio input "true"
type input "50"
click at [146, 168] on span "Make Payment" at bounding box center [160, 170] width 37 height 6
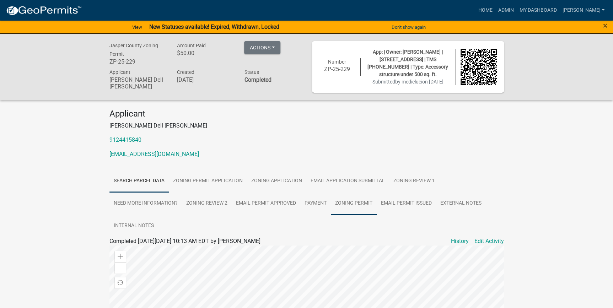
click at [349, 210] on link "Zoning Permit" at bounding box center [354, 203] width 46 height 23
click at [132, 250] on link "Zoning Permit" at bounding box center [130, 249] width 36 height 7
